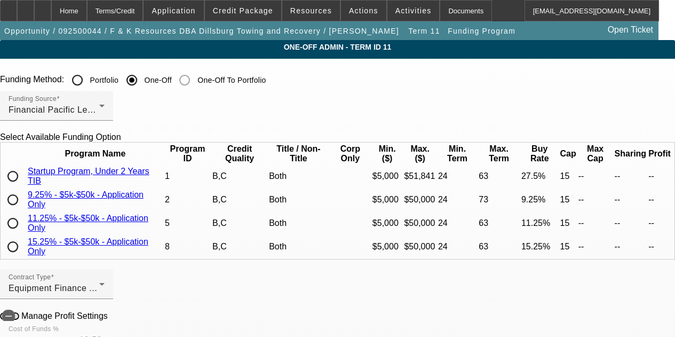
scroll to position [531, 0]
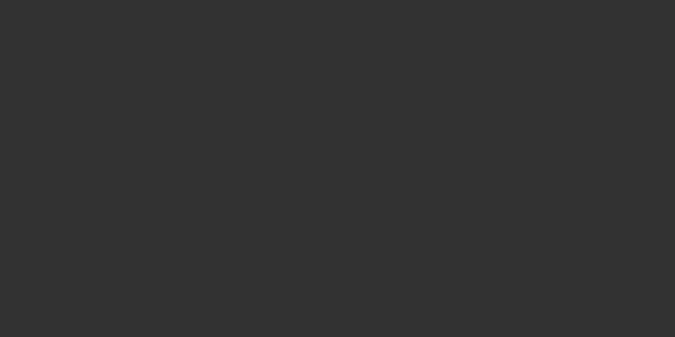
select select "3"
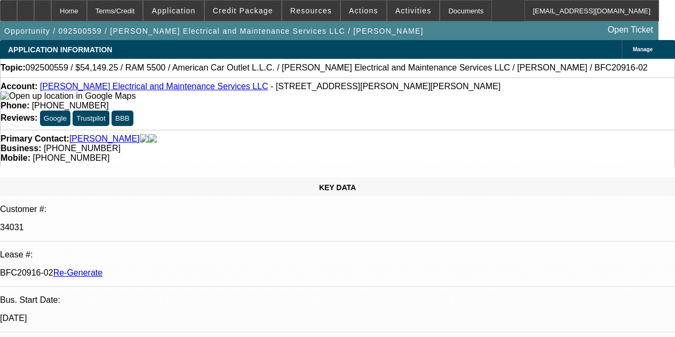
select select "0"
select select "2"
select select "0"
select select "6"
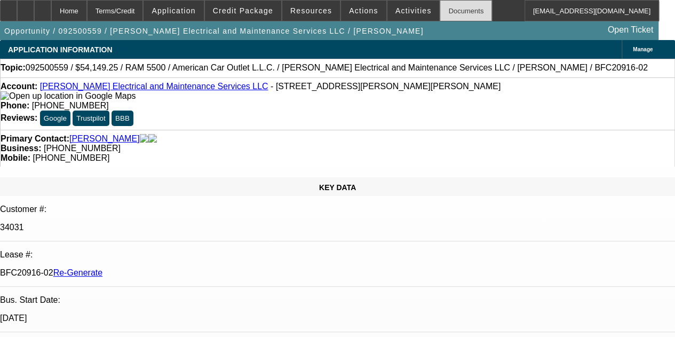
click at [440, 12] on div "Documents" at bounding box center [466, 10] width 52 height 21
click at [440, 10] on div "Documents" at bounding box center [466, 10] width 52 height 21
click at [51, 8] on div at bounding box center [42, 10] width 17 height 21
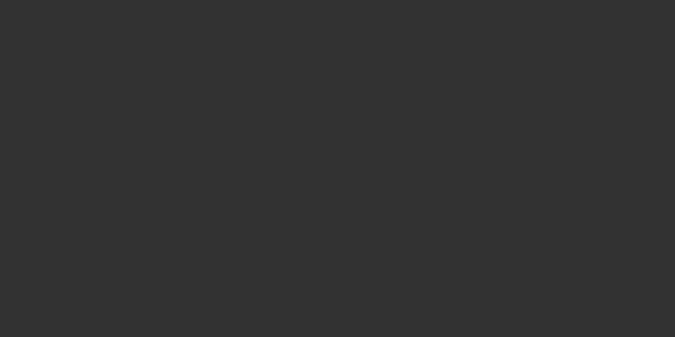
click at [439, 12] on div at bounding box center [337, 168] width 675 height 337
select select "3"
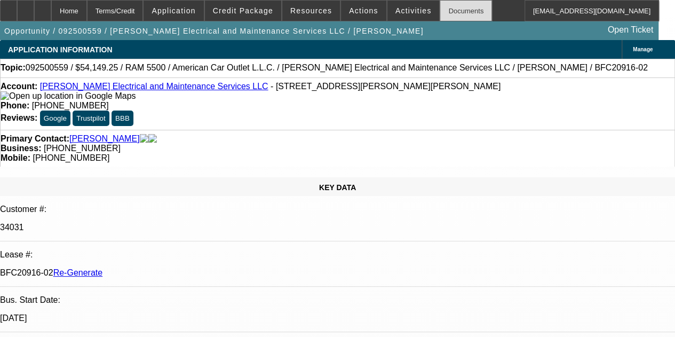
select select "0"
select select "2"
select select "0"
select select "6"
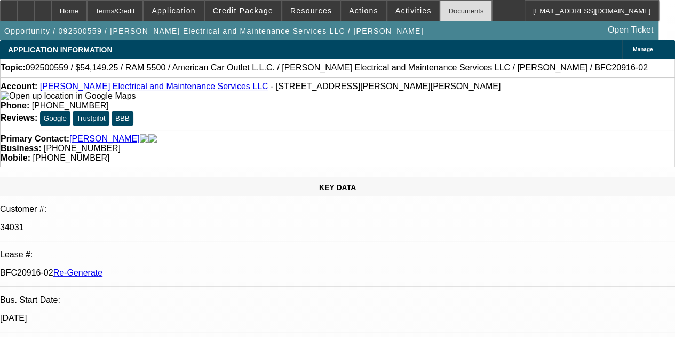
click at [440, 10] on div "Documents" at bounding box center [466, 10] width 52 height 21
click at [396, 11] on span "Activities" at bounding box center [414, 10] width 36 height 9
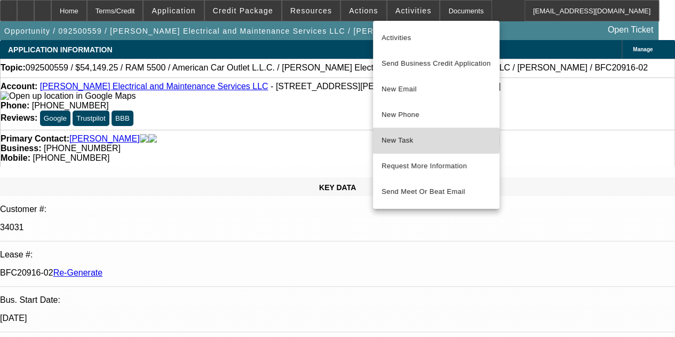
click at [401, 140] on span "New Task" at bounding box center [436, 140] width 109 height 13
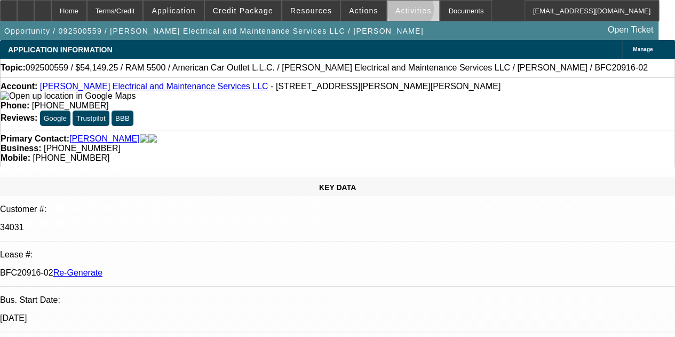
click at [396, 11] on span "Activities" at bounding box center [414, 10] width 36 height 9
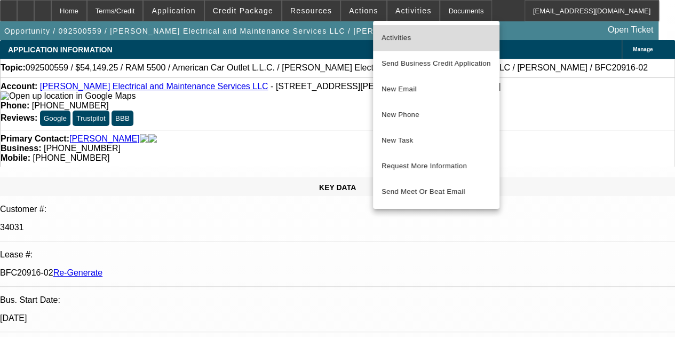
click at [395, 35] on span "Activities" at bounding box center [436, 37] width 109 height 13
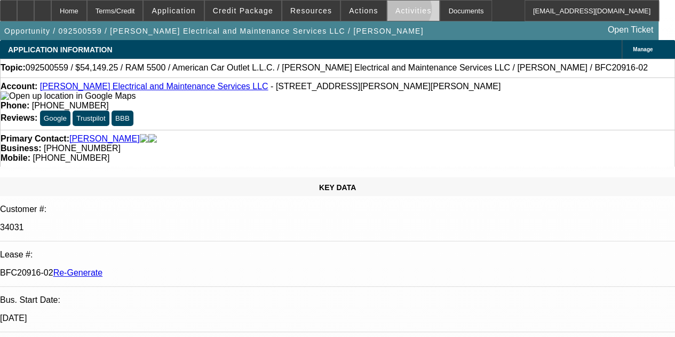
click at [396, 11] on span "Activities" at bounding box center [414, 10] width 36 height 9
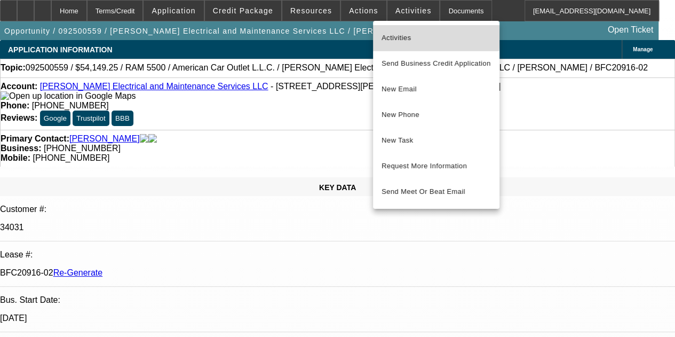
click at [392, 36] on span "Activities" at bounding box center [436, 37] width 109 height 13
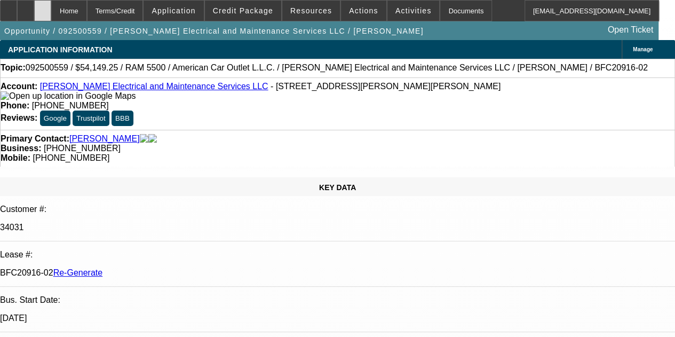
click at [43, 7] on icon at bounding box center [43, 7] width 0 height 0
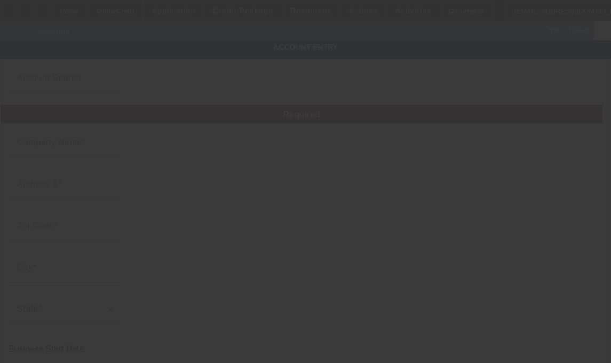
type input "[PERSON_NAME] Electrical and Maintenance Services LLC"
type input "[STREET_ADDRESS][PERSON_NAME]"
type input "70043"
type input "Chalmette"
type input "[PHONE_NUMBER]"
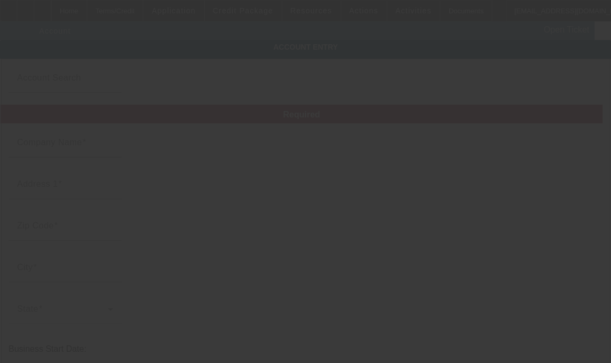
type input "bp@nolaelectricco.com"
type input "Jefferson"
type input "471209634"
type input "Electrical Contractor"
type input "https://www.nolaelectricco.com"
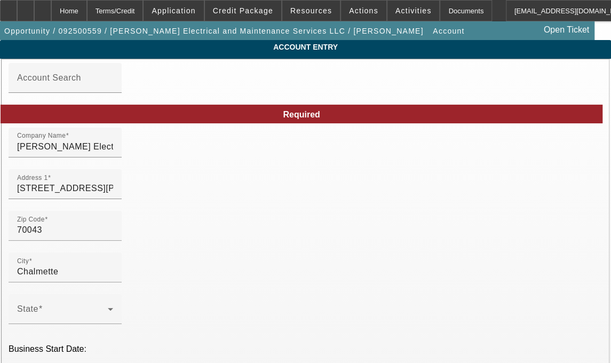
type input "9/25/2025"
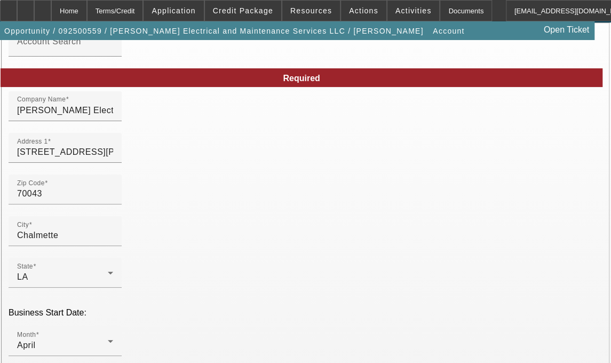
scroll to position [46, 0]
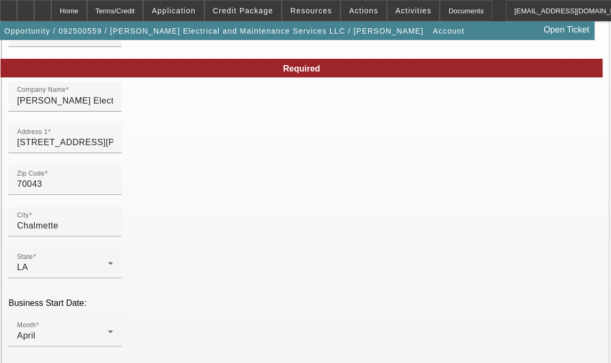
type input "J"
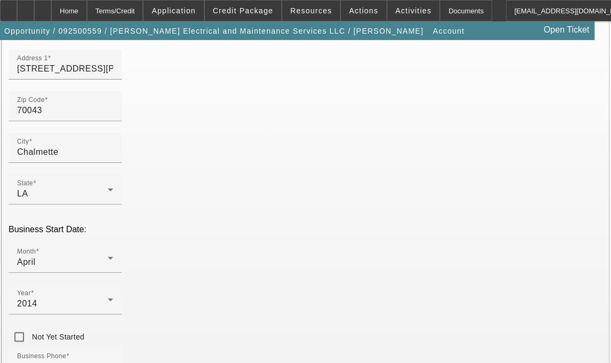
scroll to position [148, 0]
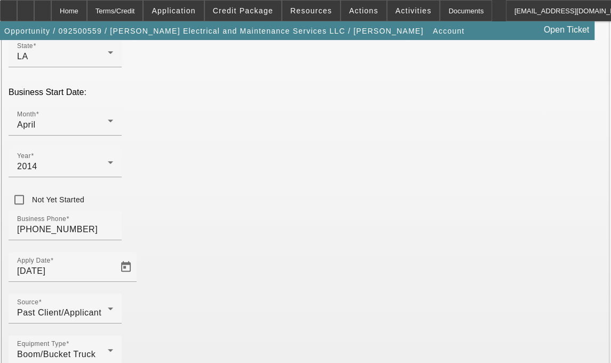
scroll to position [264, 0]
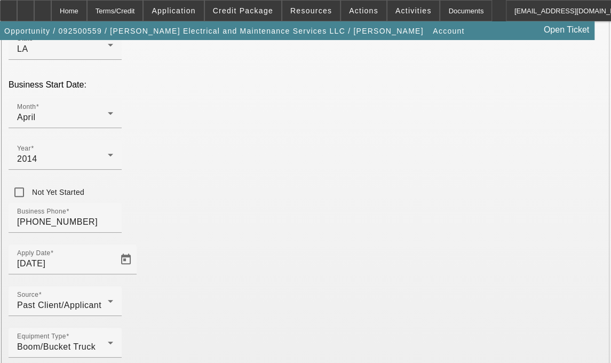
type input "Saint Bernard"
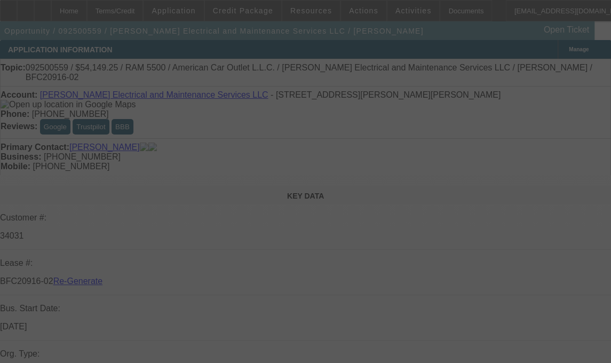
select select "3"
select select "0"
select select "2"
select select "0"
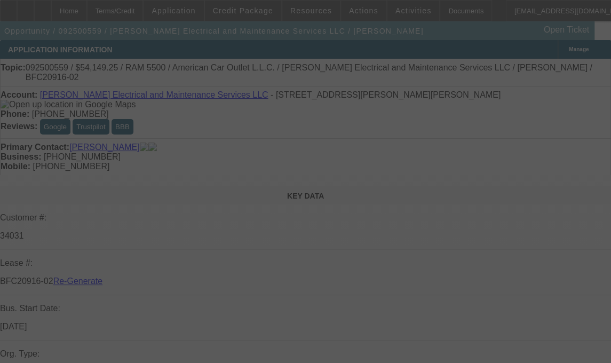
select select "6"
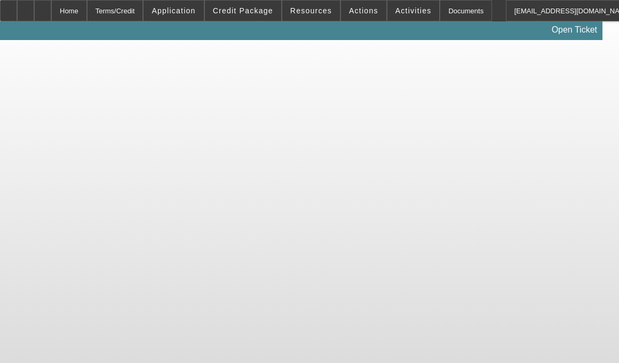
click at [127, 183] on body "Home Terms/Credit Application Credit Package Resources Actions Activities Docum…" at bounding box center [309, 181] width 619 height 363
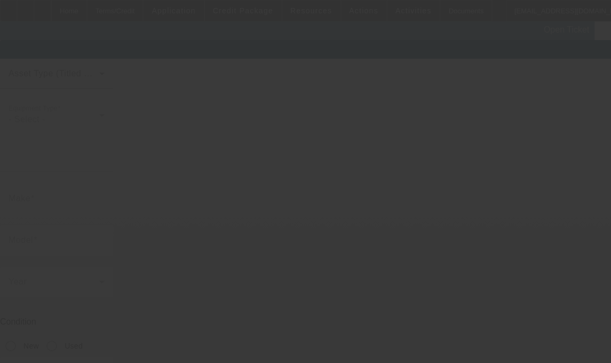
click at [127, 183] on body "Home Terms/Credit Application Credit Package Resources Actions Activities Docum…" at bounding box center [305, 236] width 611 height 472
type input "[US_VEHICLE_IDENTIFICATION_NUMBER]"
type input "Ram"
type input "5500"
radio input "true"
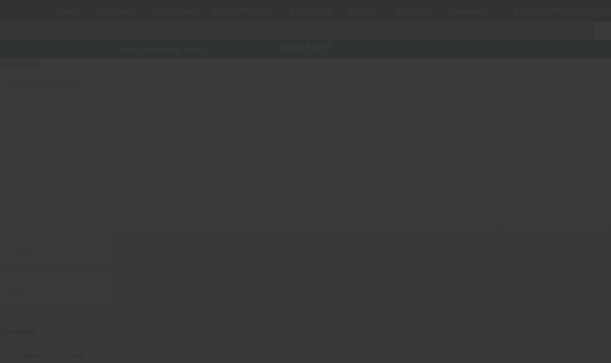
type textarea "6.7L Cummins diesel, auto trans, 4x4"
type input "[STREET_ADDRESS][PERSON_NAME]"
type input "Chalmette"
type input "70043"
type input "Jefferson"
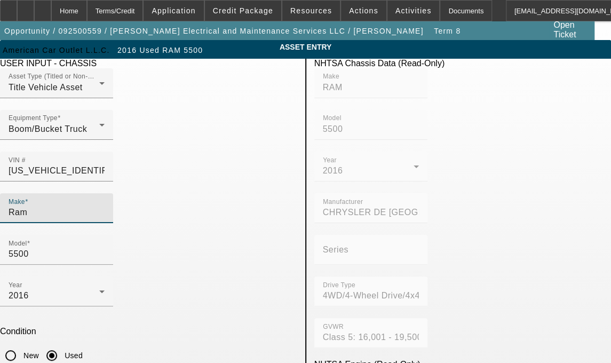
click at [84, 206] on input "Ram" at bounding box center [57, 212] width 96 height 13
type input "R"
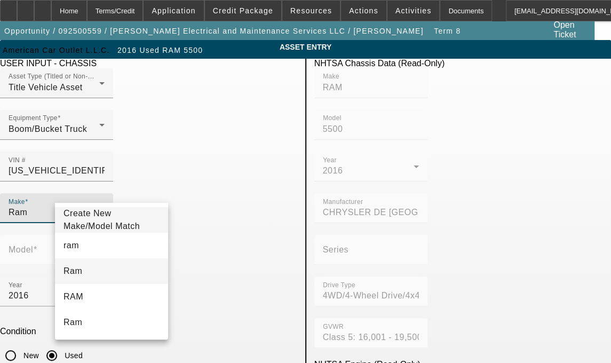
click at [77, 274] on span "Ram" at bounding box center [73, 270] width 19 height 9
type input "Ram"
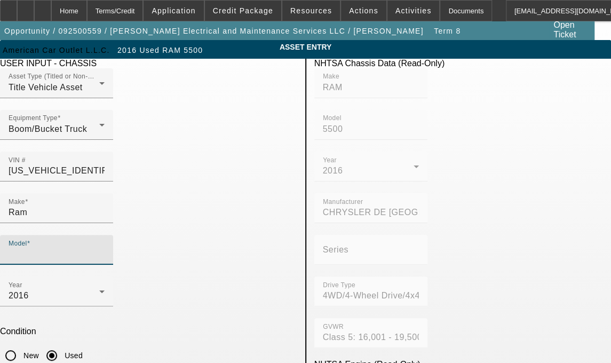
click at [105, 248] on input "Model" at bounding box center [57, 254] width 96 height 13
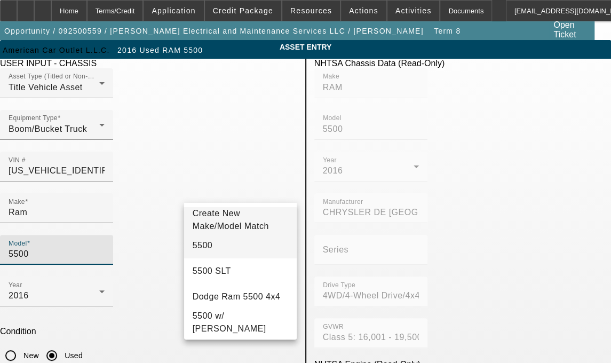
type input "5500"
click at [204, 250] on span "5500" at bounding box center [203, 245] width 20 height 9
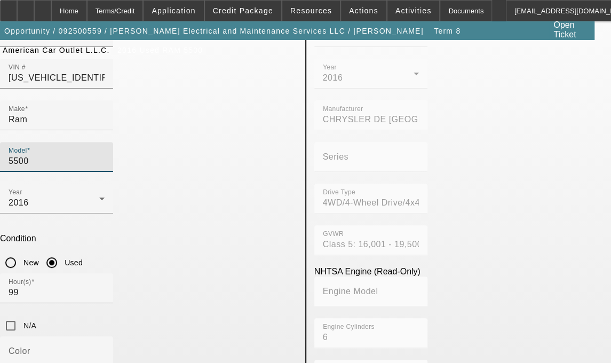
scroll to position [94, 0]
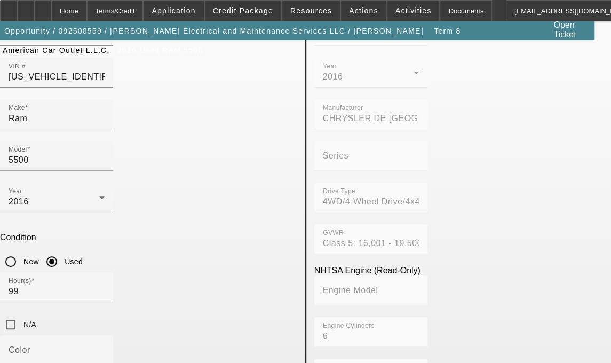
drag, startPoint x: 181, startPoint y: 265, endPoint x: 60, endPoint y: 262, distance: 120.7
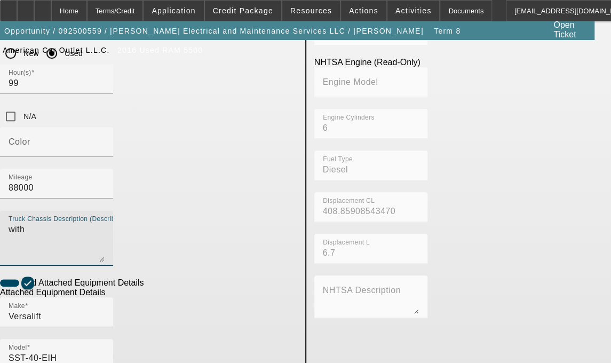
scroll to position [305, 0]
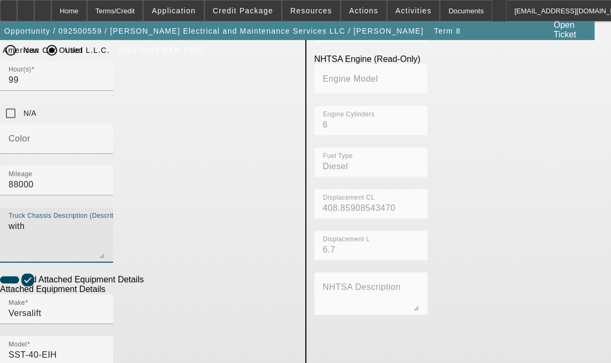
type textarea "with"
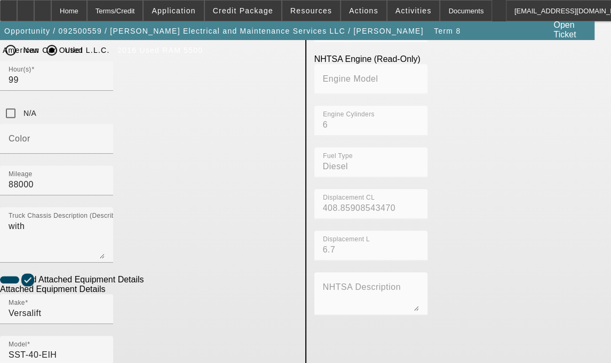
drag, startPoint x: 158, startPoint y: 298, endPoint x: 45, endPoint y: 291, distance: 112.9
click at [45, 291] on app-asset-collateral-manage "ASSET ENTRY Delete asset USER INPUT - CHASSIS Asset Type (Titled or Non-Titled)…" at bounding box center [305, 182] width 611 height 894
type textarea "includes all accessories, attachments and options"
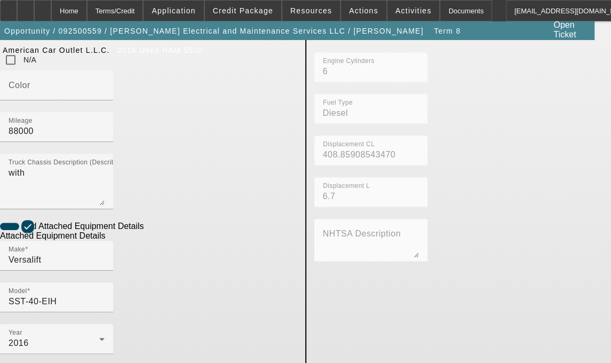
scroll to position [365, 0]
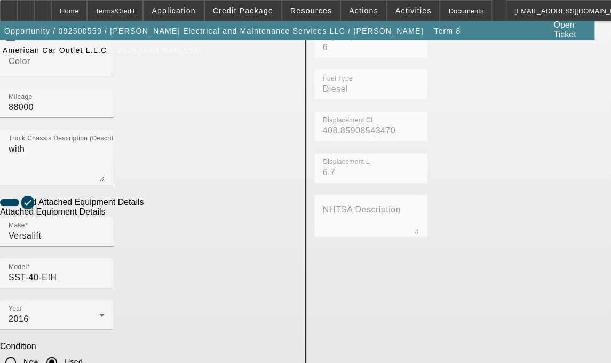
scroll to position [400, 0]
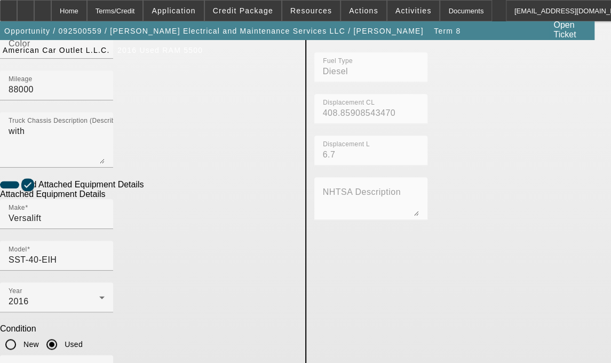
drag, startPoint x: 124, startPoint y: 350, endPoint x: 30, endPoint y: 358, distance: 94.2
click at [30, 358] on app-asset-collateral-manage "ASSET ENTRY Delete asset USER INPUT - CHASSIS Asset Type (Titled or Non-Titled)…" at bounding box center [305, 178] width 611 height 1077
type input "45044 Walls Cemetary Rd"
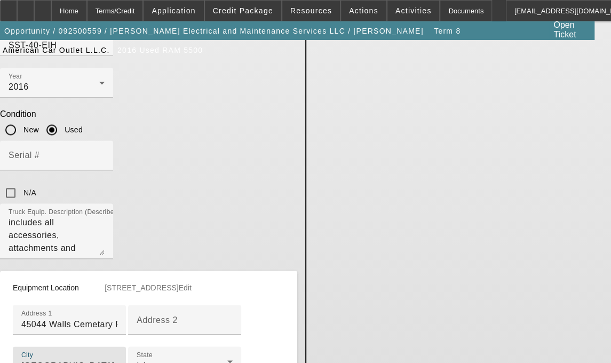
type input "Prairieville"
type input "70769"
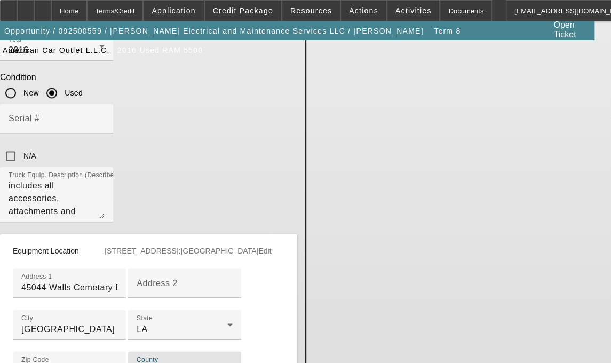
scroll to position [728, 0]
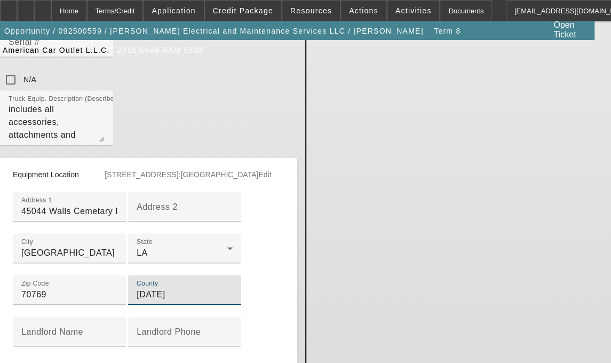
type input "Ascension"
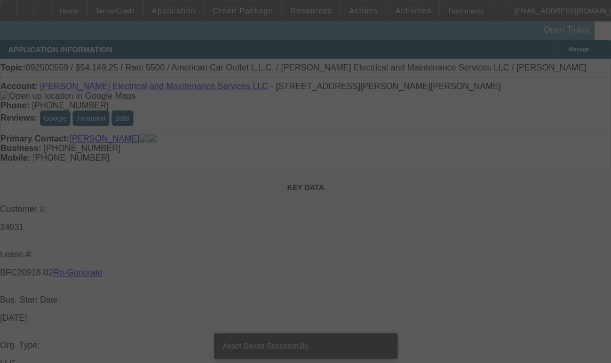
select select "3"
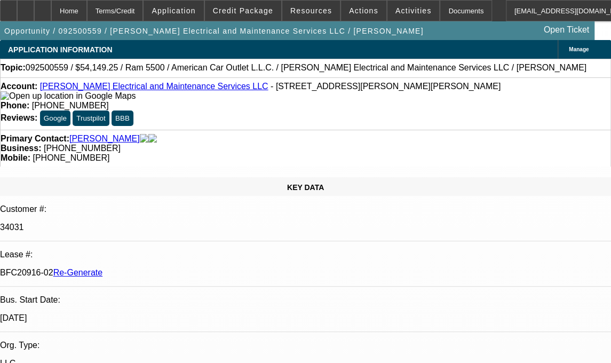
select select "0"
select select "2"
select select "0"
select select "6"
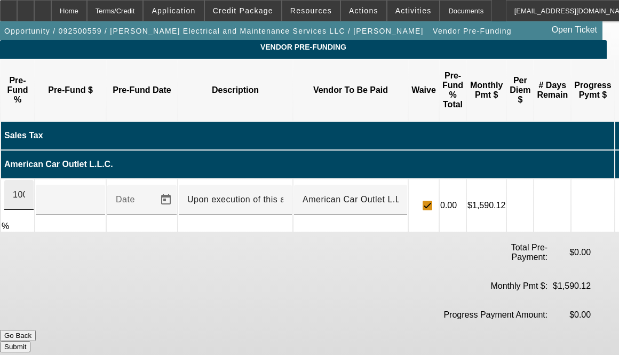
click at [33, 180] on div "100" at bounding box center [18, 195] width 29 height 30
type input "$55,440.83"
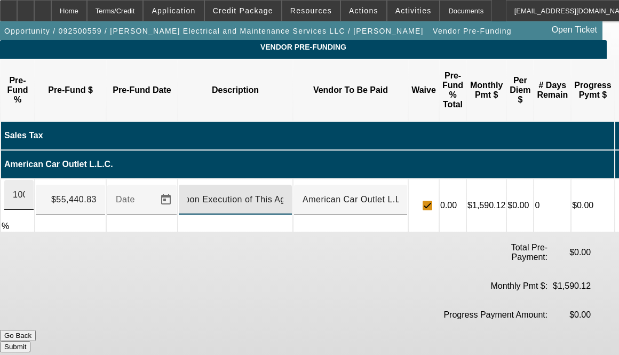
scroll to position [0, 11]
type input "Upon Execution of This Agreement"
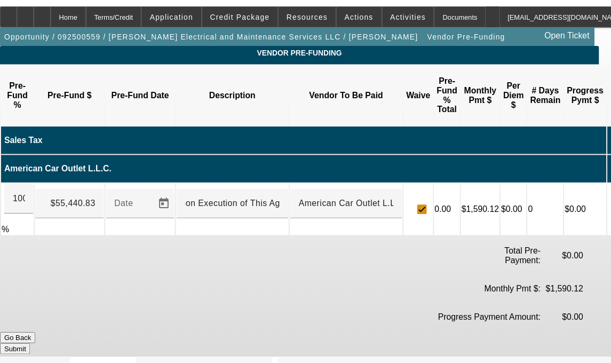
scroll to position [0, 0]
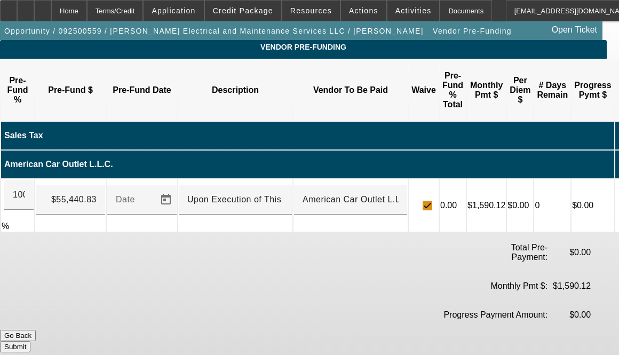
click at [30, 341] on button "Submit" at bounding box center [15, 346] width 30 height 11
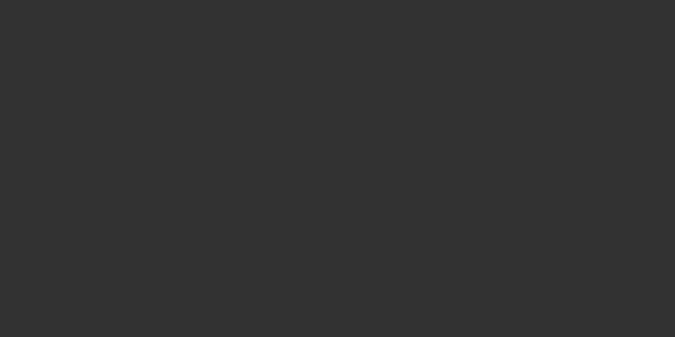
select select "3"
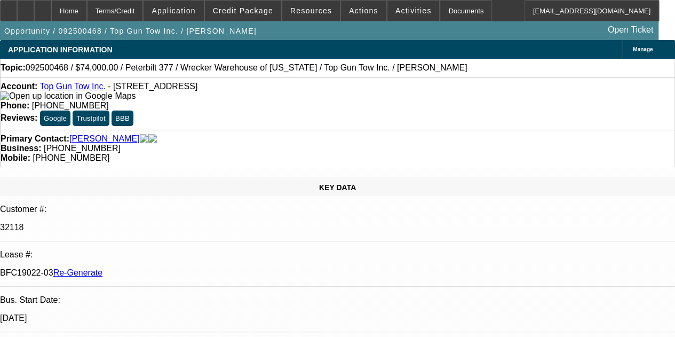
select select "0"
select select "2"
select select "0.1"
select select "4"
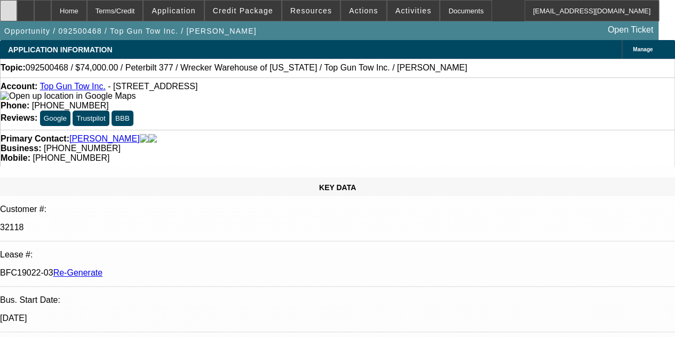
click at [9, 7] on icon at bounding box center [9, 7] width 0 height 0
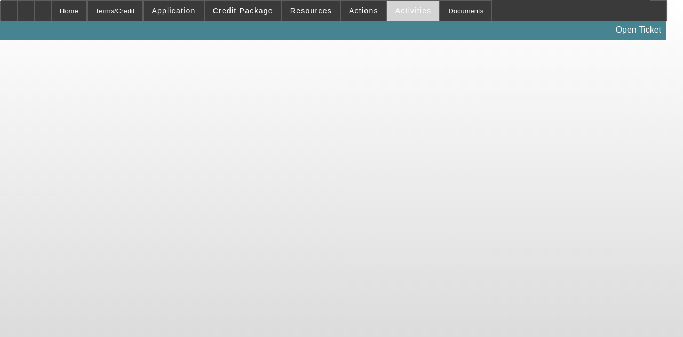
click at [396, 8] on span "Activities" at bounding box center [414, 10] width 36 height 9
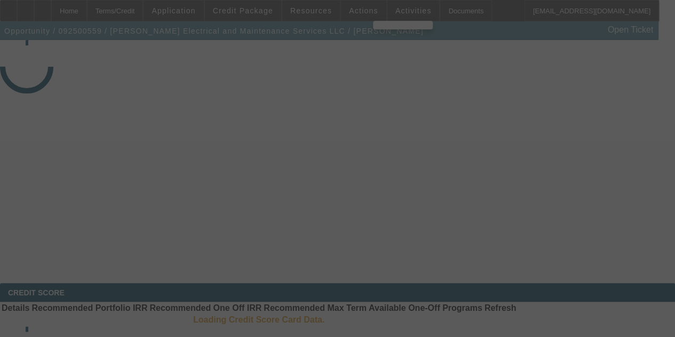
select select "3"
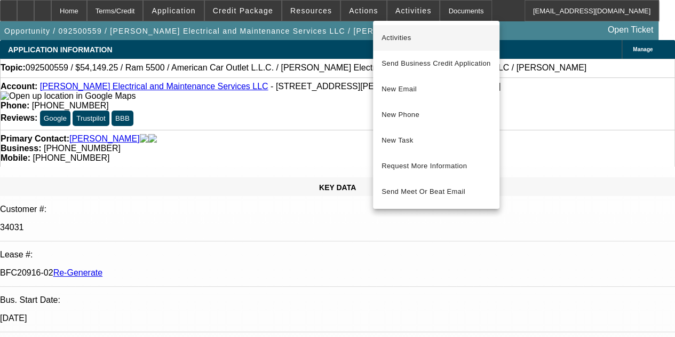
drag, startPoint x: 394, startPoint y: 19, endPoint x: 393, endPoint y: 35, distance: 16.6
select select "0"
select select "2"
select select "0"
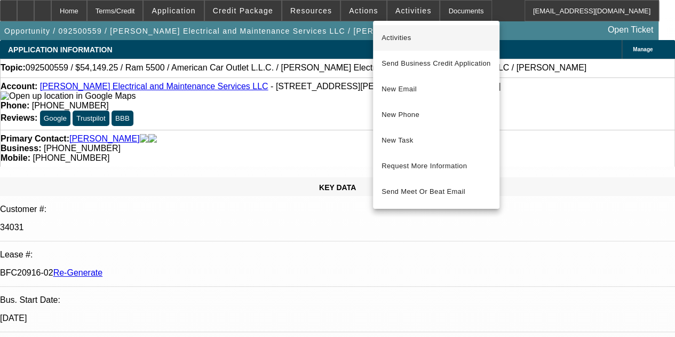
select select "6"
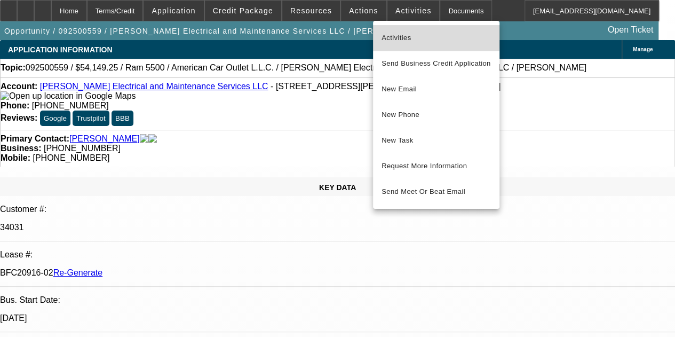
click at [393, 35] on span "Activities" at bounding box center [436, 37] width 109 height 13
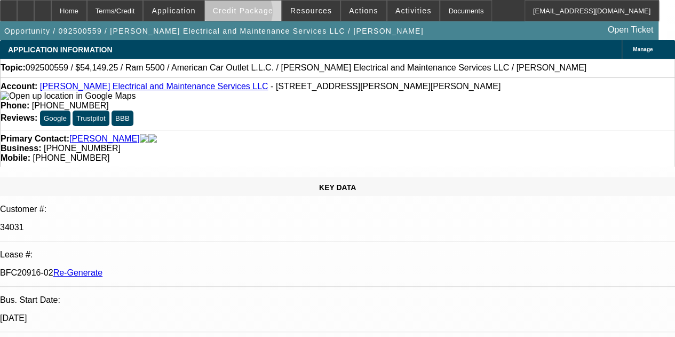
click at [252, 12] on span "Credit Package" at bounding box center [243, 10] width 60 height 9
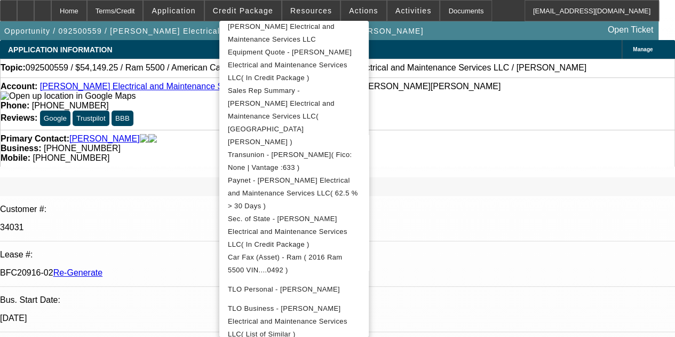
scroll to position [291, 0]
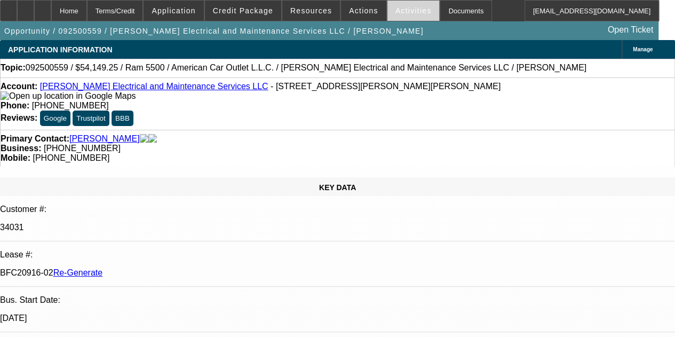
click at [396, 12] on span "Activities" at bounding box center [414, 10] width 36 height 9
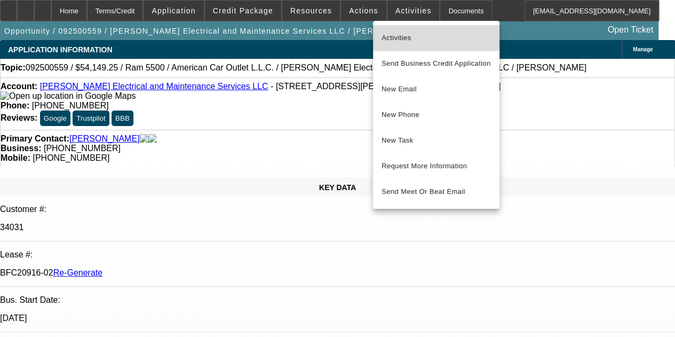
click at [396, 33] on span "Activities" at bounding box center [436, 37] width 109 height 13
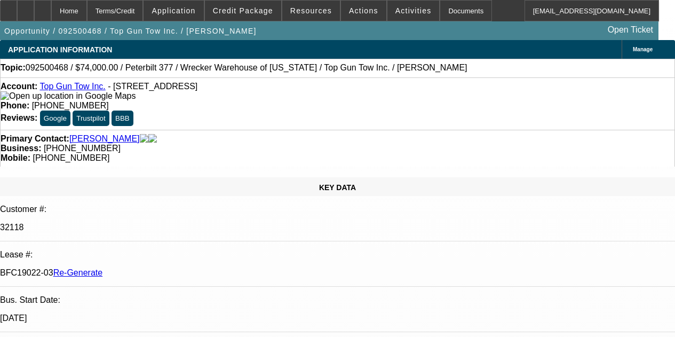
select select "3"
select select "0"
select select "2"
select select "0.1"
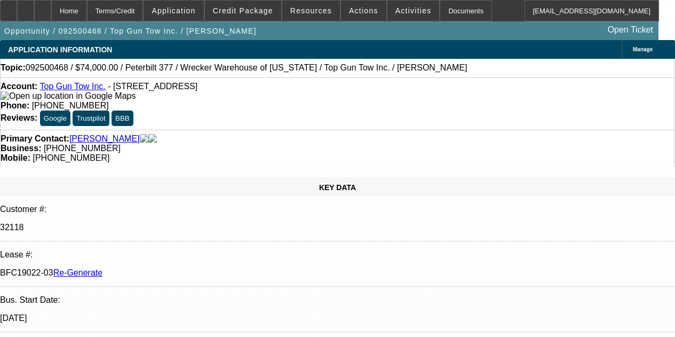
select select "4"
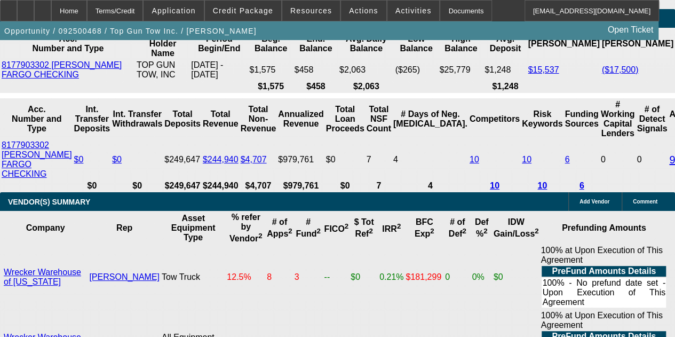
scroll to position [1375, 0]
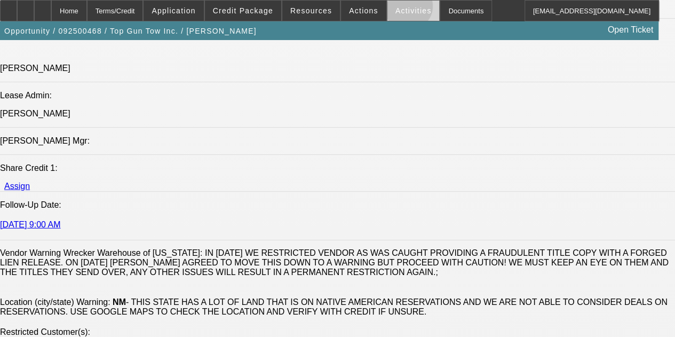
click at [396, 8] on span "Activities" at bounding box center [414, 10] width 36 height 9
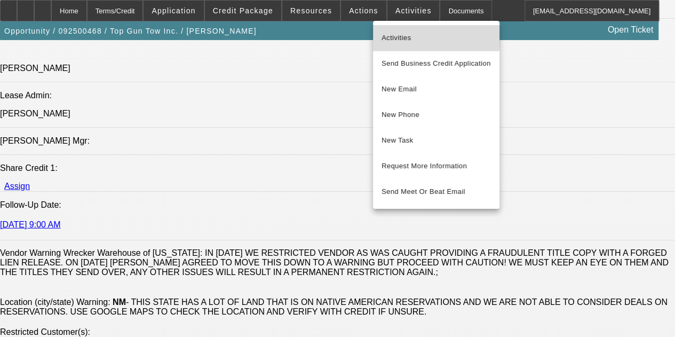
click at [391, 33] on span "Activities" at bounding box center [436, 37] width 109 height 13
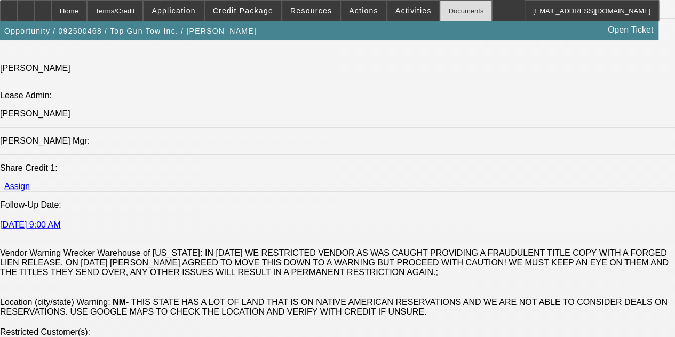
click at [444, 10] on div "Documents" at bounding box center [466, 10] width 52 height 21
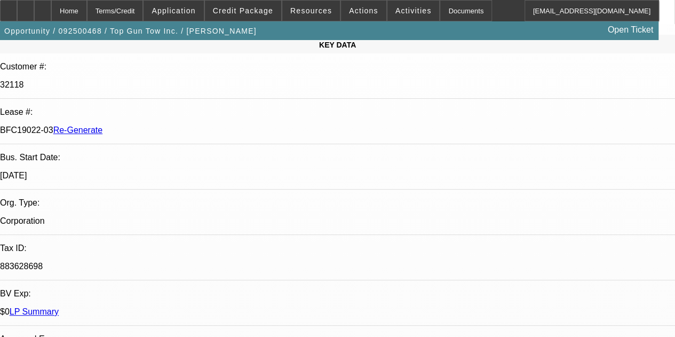
scroll to position [0, 0]
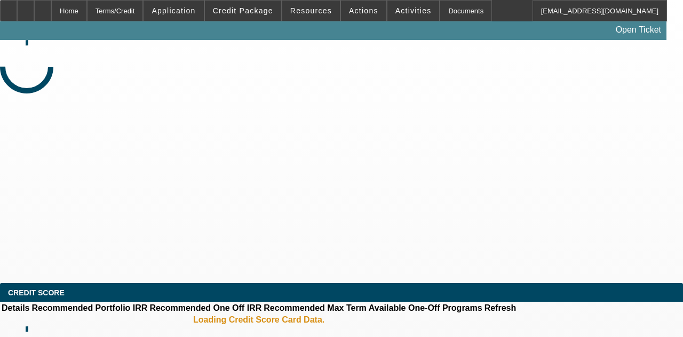
select select "3"
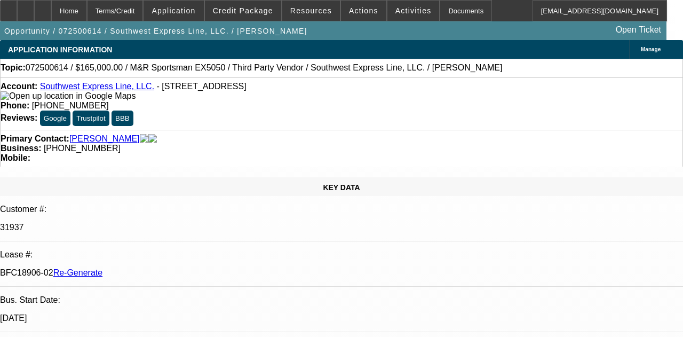
select select "0"
select select "2"
select select "0.1"
select select "4"
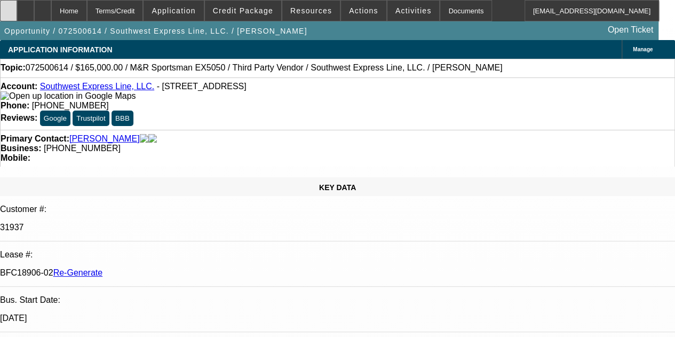
click at [9, 7] on icon at bounding box center [9, 7] width 0 height 0
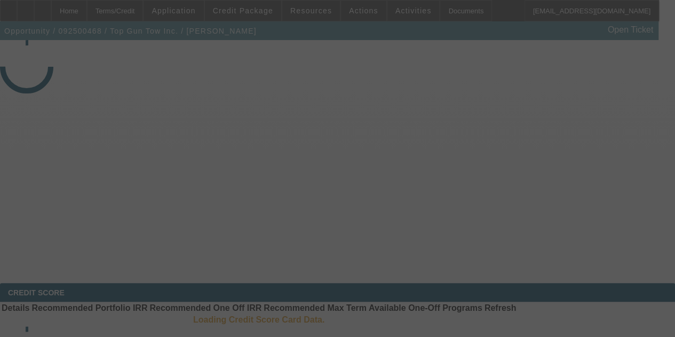
select select "3"
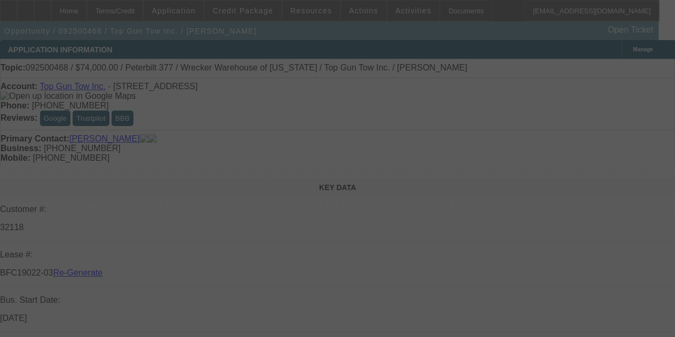
click at [305, 11] on div at bounding box center [337, 168] width 675 height 337
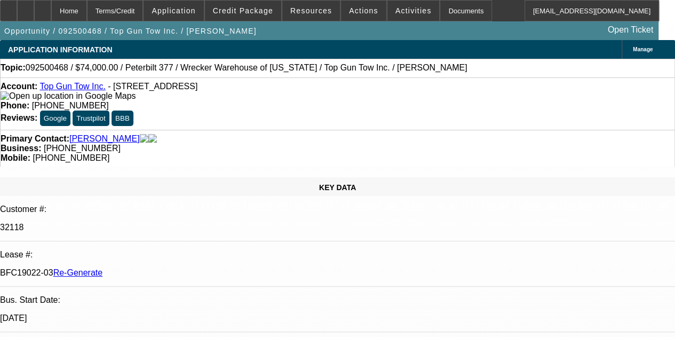
select select "0"
select select "2"
select select "0.1"
select select "4"
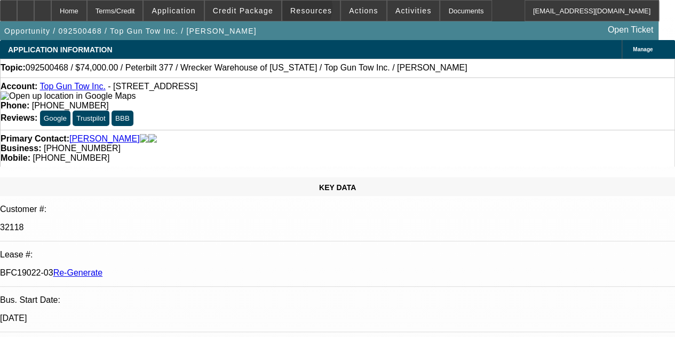
click at [305, 11] on span "Resources" at bounding box center [311, 10] width 42 height 9
click at [305, 11] on div at bounding box center [337, 168] width 675 height 337
click at [305, 12] on span "Resources" at bounding box center [311, 10] width 42 height 9
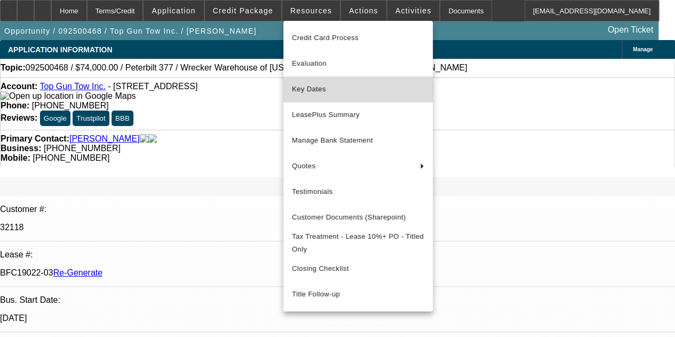
click at [309, 89] on span "Key Dates" at bounding box center [358, 89] width 132 height 13
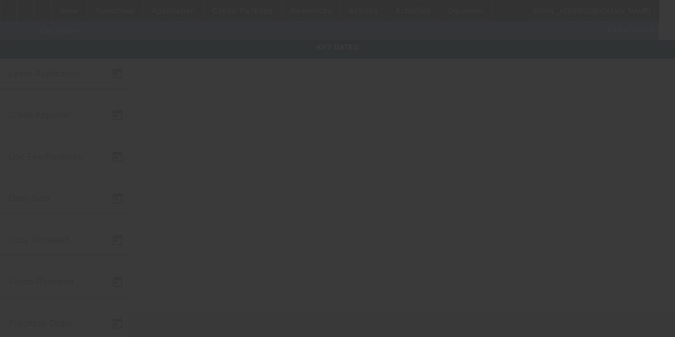
type input "[DATE]"
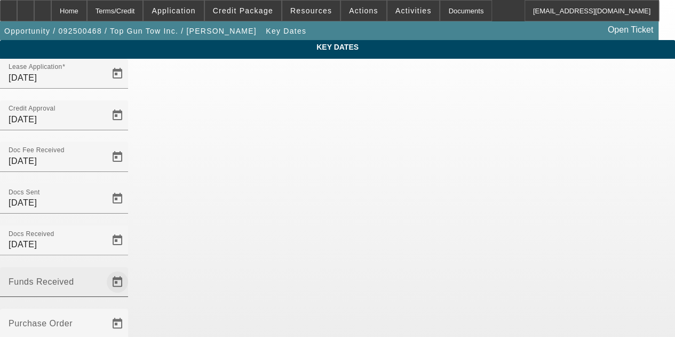
click at [130, 269] on span "Open calendar" at bounding box center [118, 282] width 26 height 26
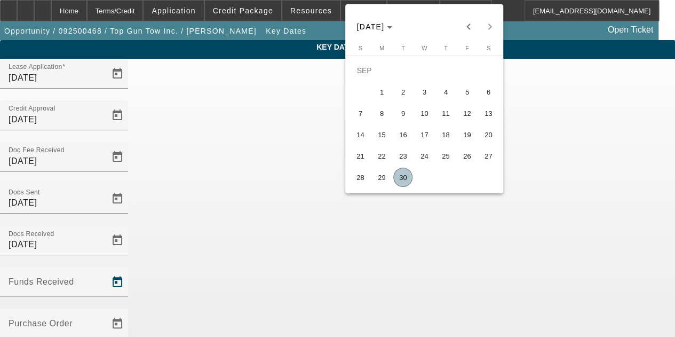
click at [406, 180] on span "30" at bounding box center [402, 177] width 19 height 19
type input "[DATE]"
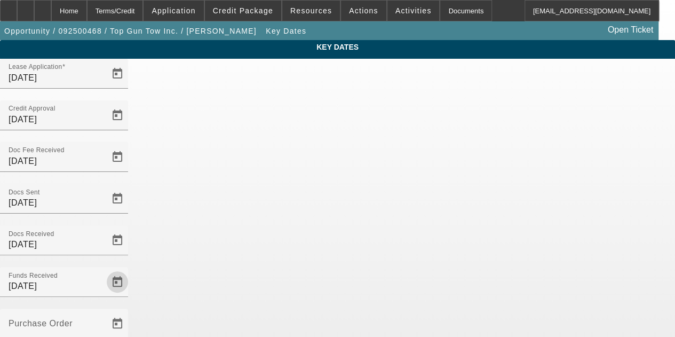
scroll to position [69, 0]
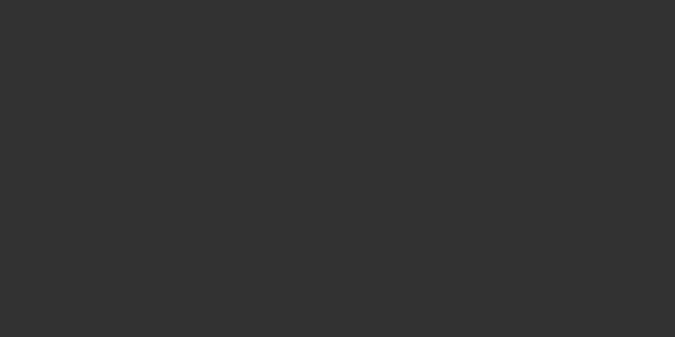
select select "3"
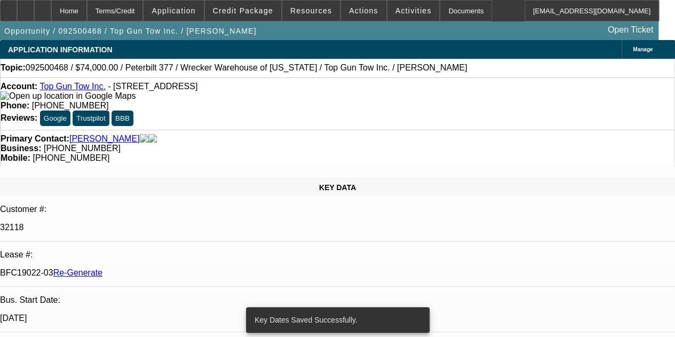
select select "0"
select select "2"
select select "0.1"
select select "4"
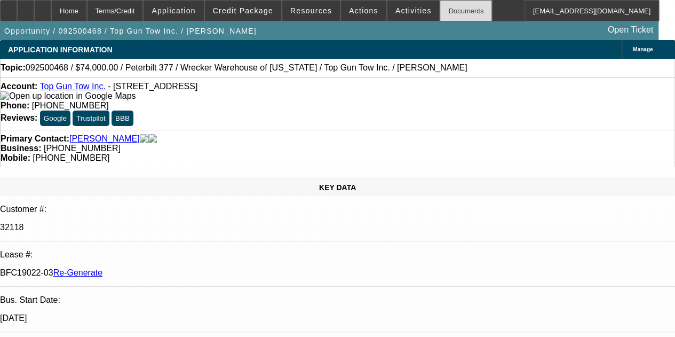
click at [440, 9] on div "Documents" at bounding box center [466, 10] width 52 height 21
click at [396, 9] on span "Activities" at bounding box center [414, 10] width 36 height 9
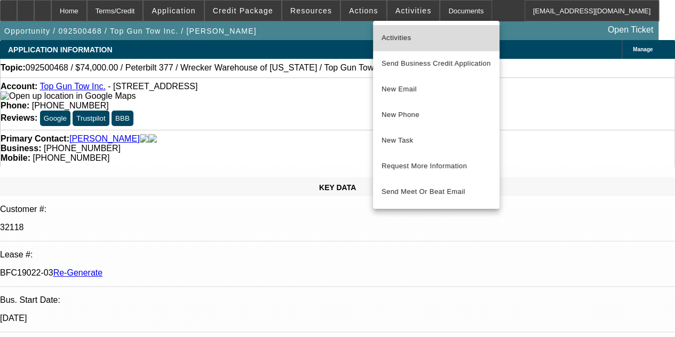
click at [393, 35] on span "Activities" at bounding box center [436, 37] width 109 height 13
